Goal: Ask a question: Seek information or help from site administrators or community

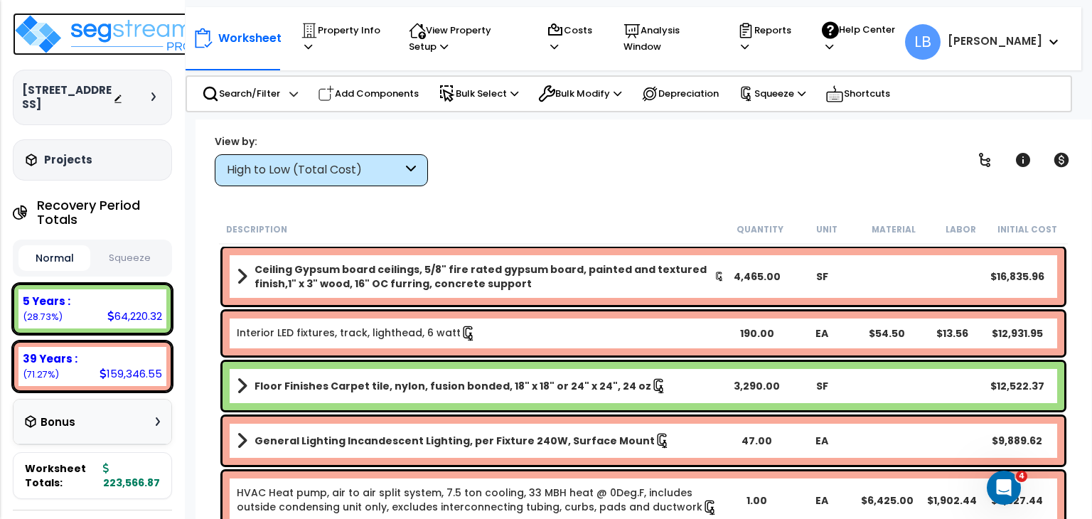
click at [118, 27] on img at bounding box center [105, 34] width 185 height 43
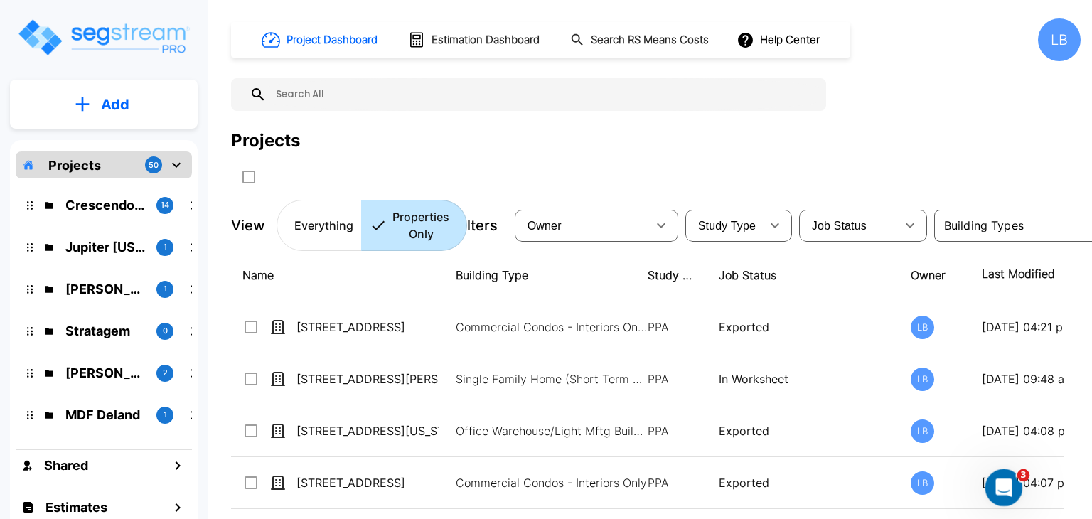
click at [995, 481] on icon "Open Intercom Messenger" at bounding box center [1001, 485] width 23 height 23
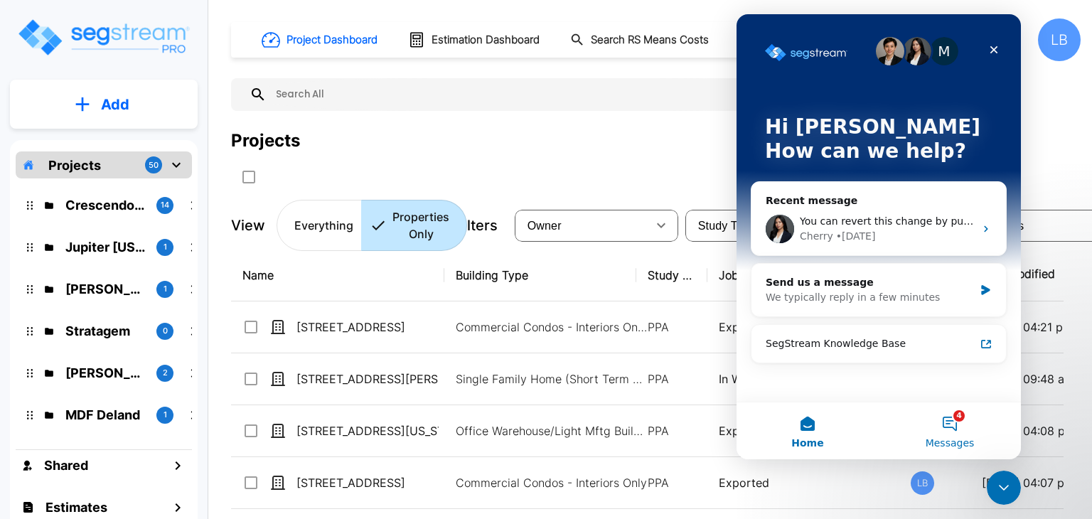
click at [948, 419] on button "4 Messages" at bounding box center [949, 430] width 142 height 57
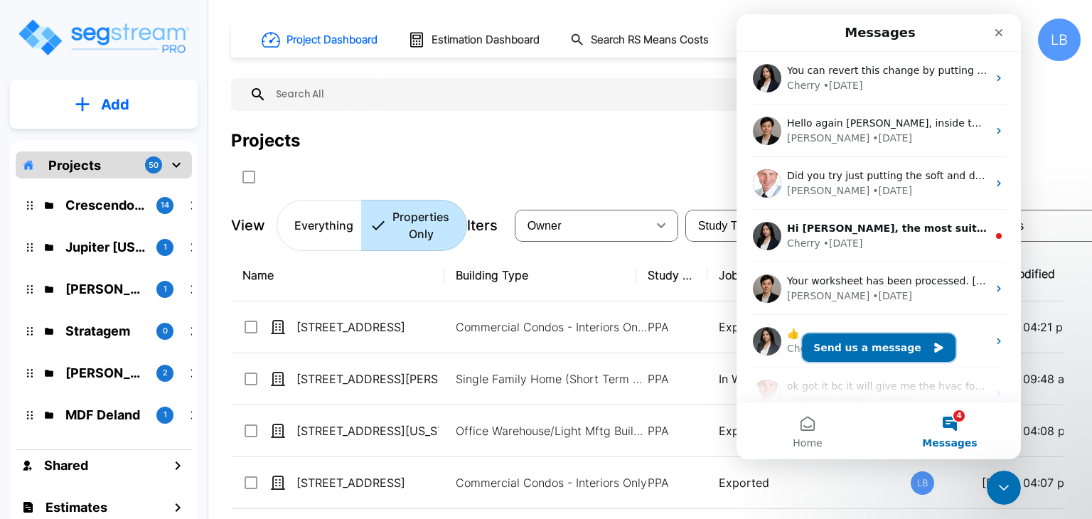
click at [870, 348] on button "Send us a message" at bounding box center [879, 347] width 154 height 28
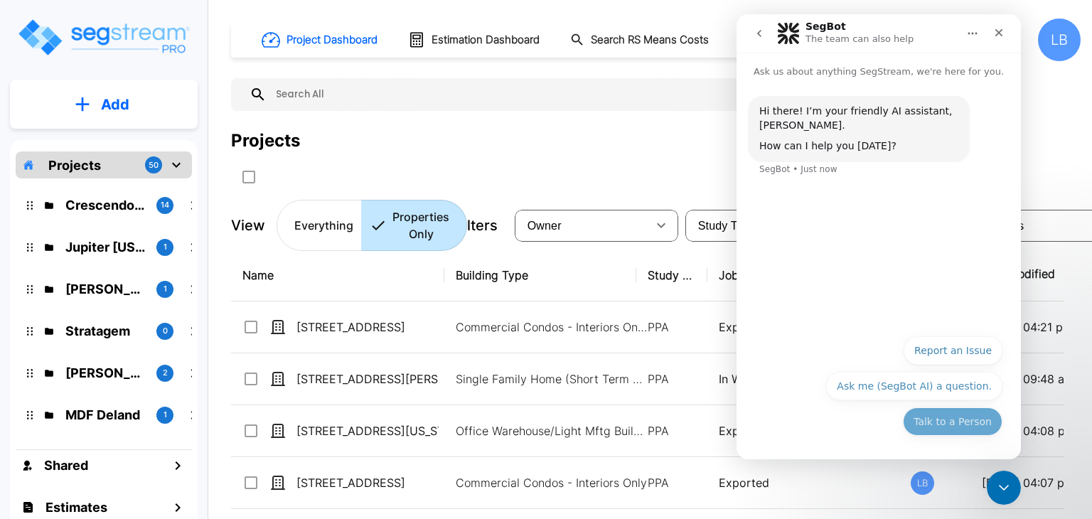
click at [930, 421] on button "Talk to a Person" at bounding box center [953, 421] width 100 height 28
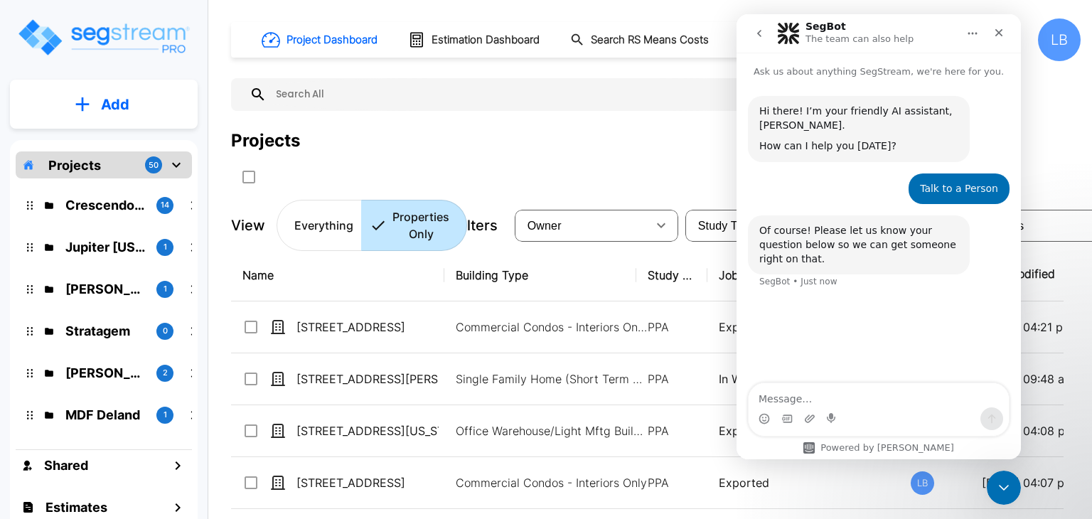
click at [826, 399] on textarea "Message…" at bounding box center [878, 395] width 260 height 24
type textarea "how do i use the benefit estimate feature?"
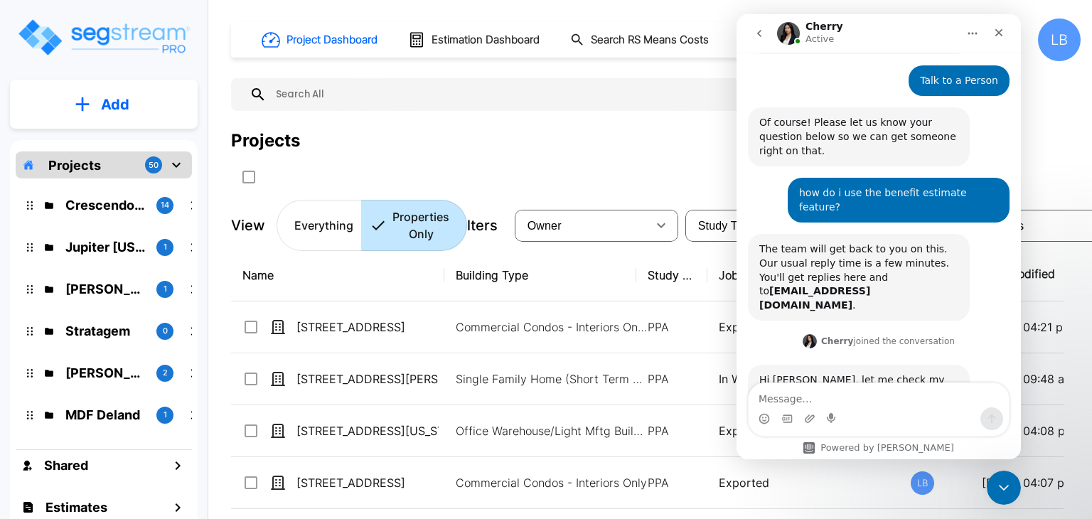
scroll to position [109, 0]
click at [831, 396] on textarea "Message…" at bounding box center [878, 395] width 260 height 24
type textarea "ok"
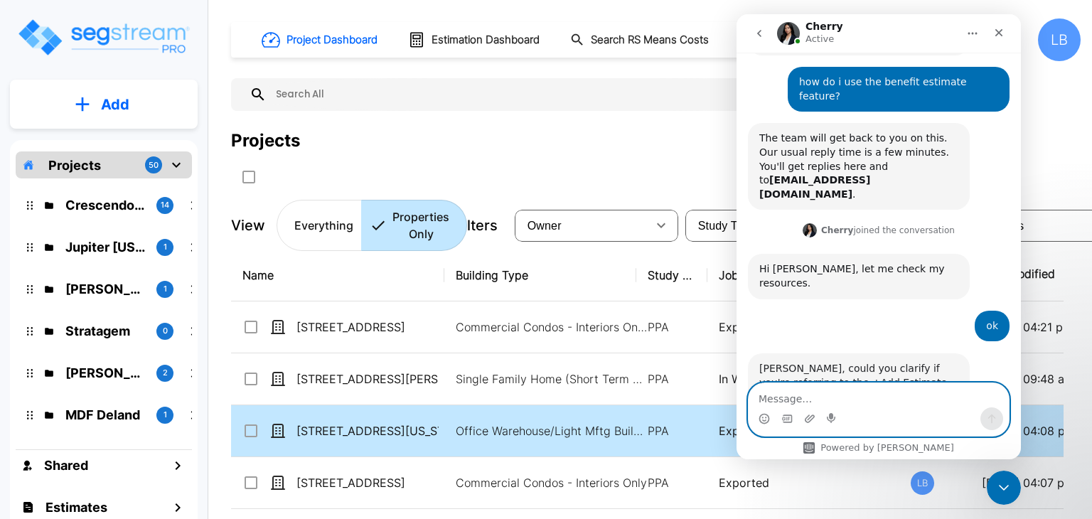
scroll to position [222, 0]
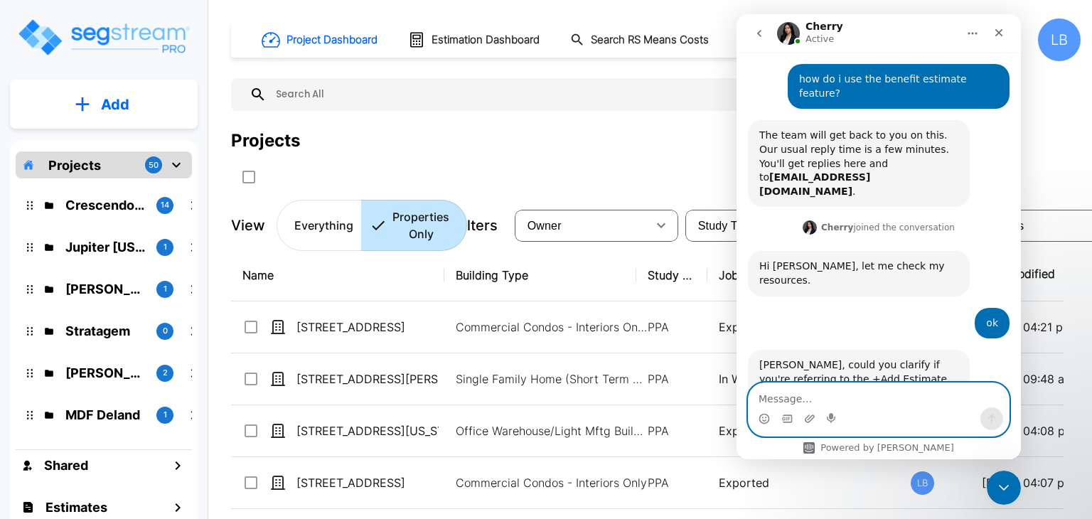
click at [827, 387] on textarea "Message…" at bounding box center [878, 395] width 260 height 24
click at [139, 31] on img "mailbox folders" at bounding box center [103, 37] width 174 height 41
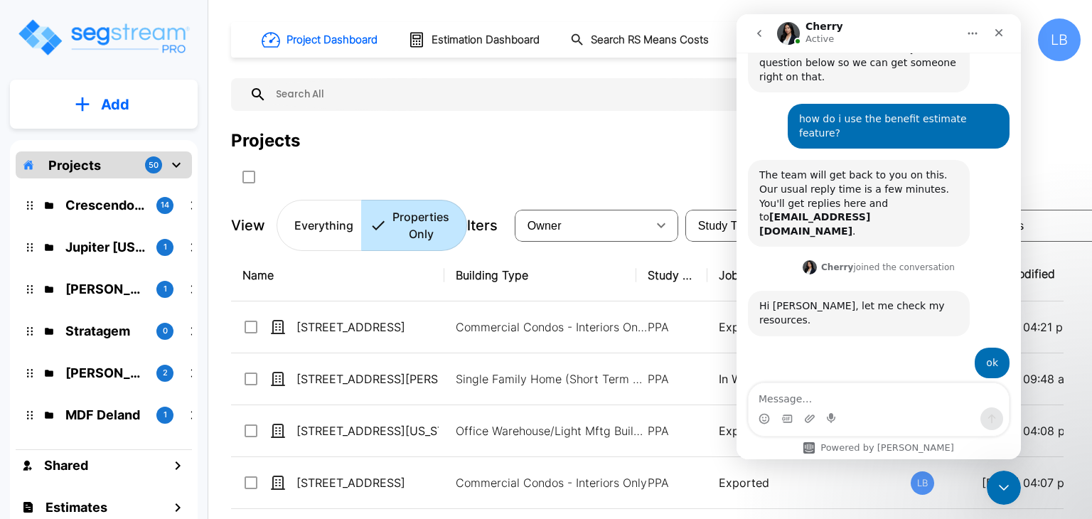
scroll to position [222, 0]
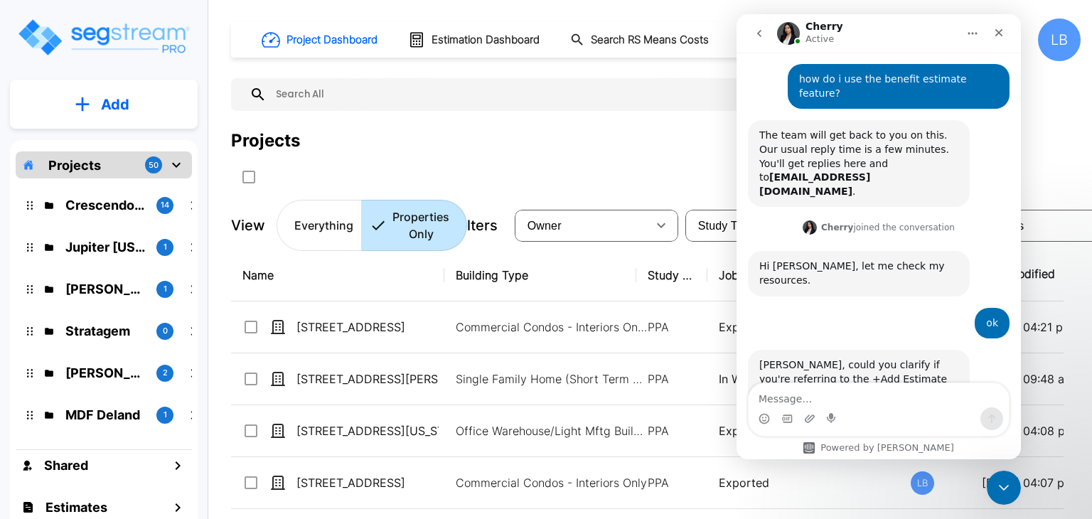
click at [829, 394] on textarea "Message…" at bounding box center [878, 395] width 260 height 24
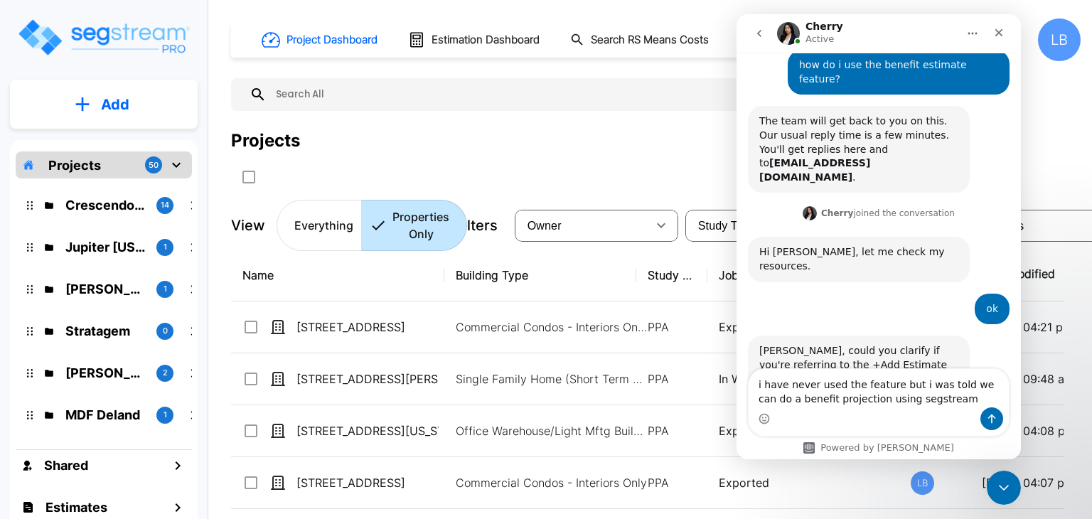
type textarea "i have never used the feature but i was told we can do a benefit projection usi…"
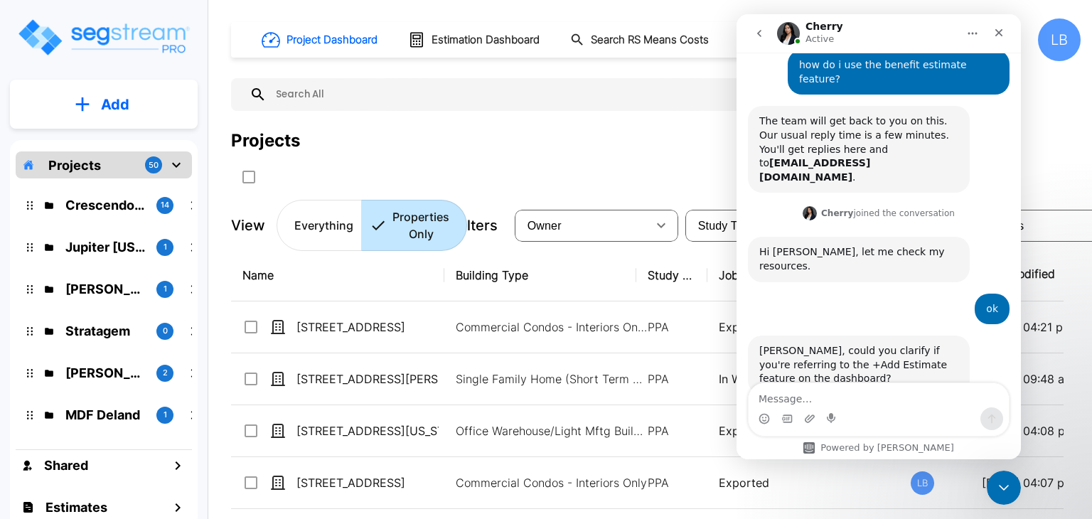
scroll to position [291, 0]
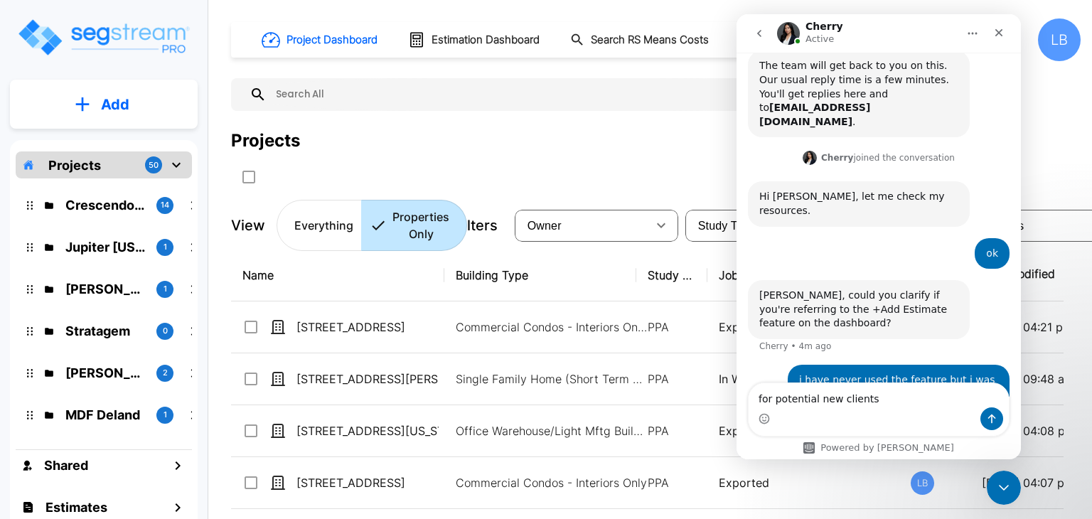
type textarea "for potential new clients"
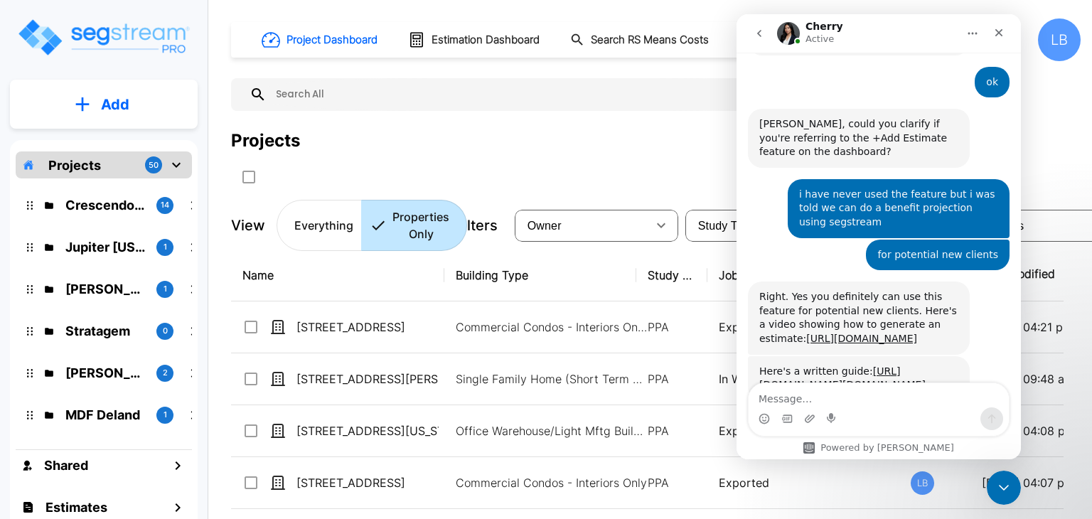
scroll to position [538, 0]
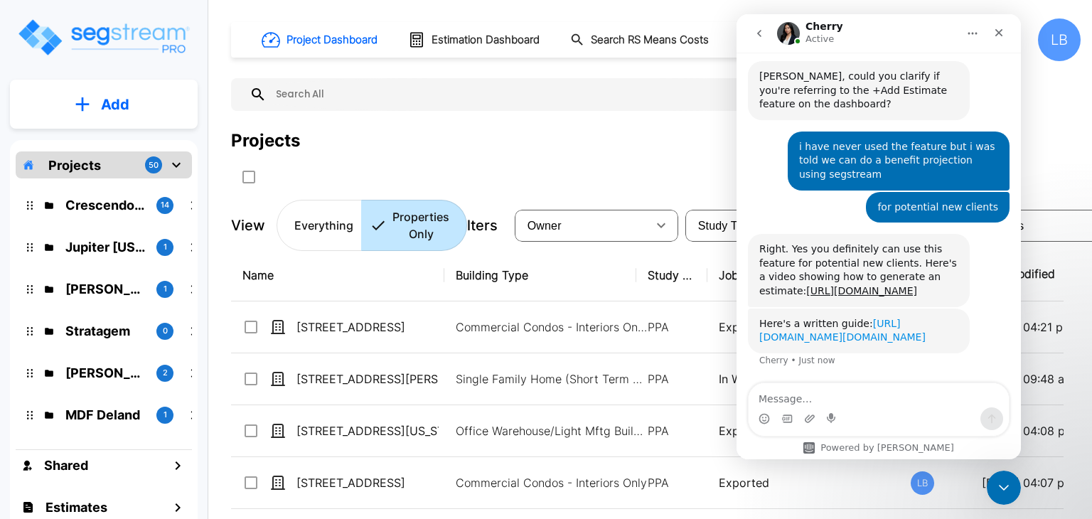
click at [815, 318] on link "[URL][DOMAIN_NAME][DOMAIN_NAME]" at bounding box center [842, 331] width 166 height 26
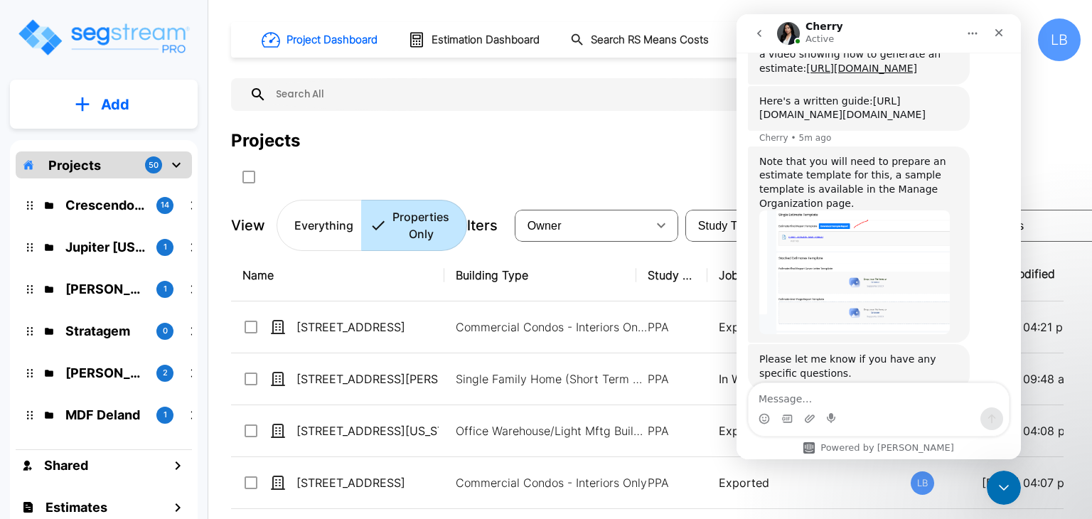
scroll to position [796, 0]
